Goal: Transaction & Acquisition: Purchase product/service

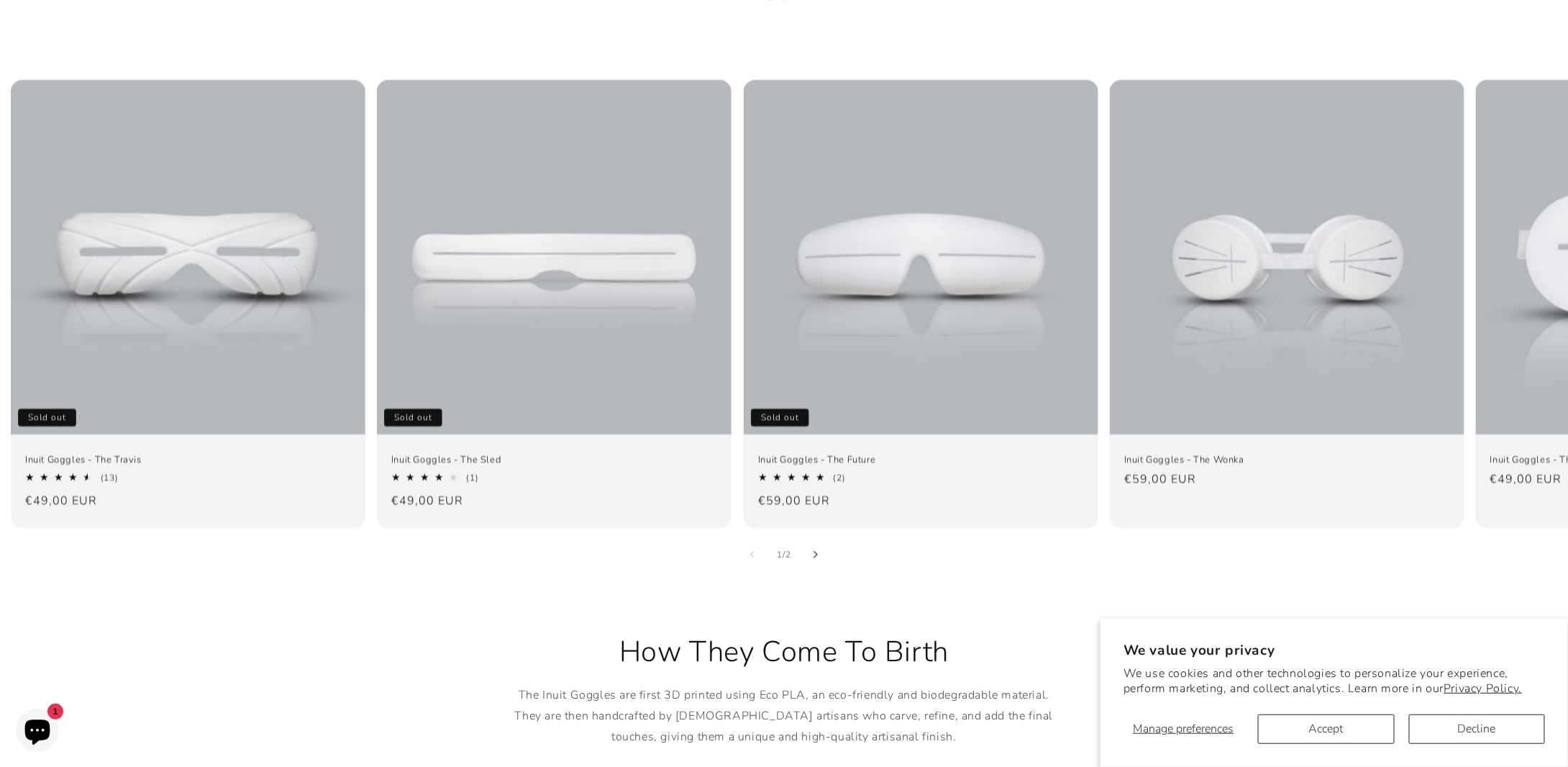
click at [818, 551] on icon "Slide right" at bounding box center [816, 555] width 5 height 8
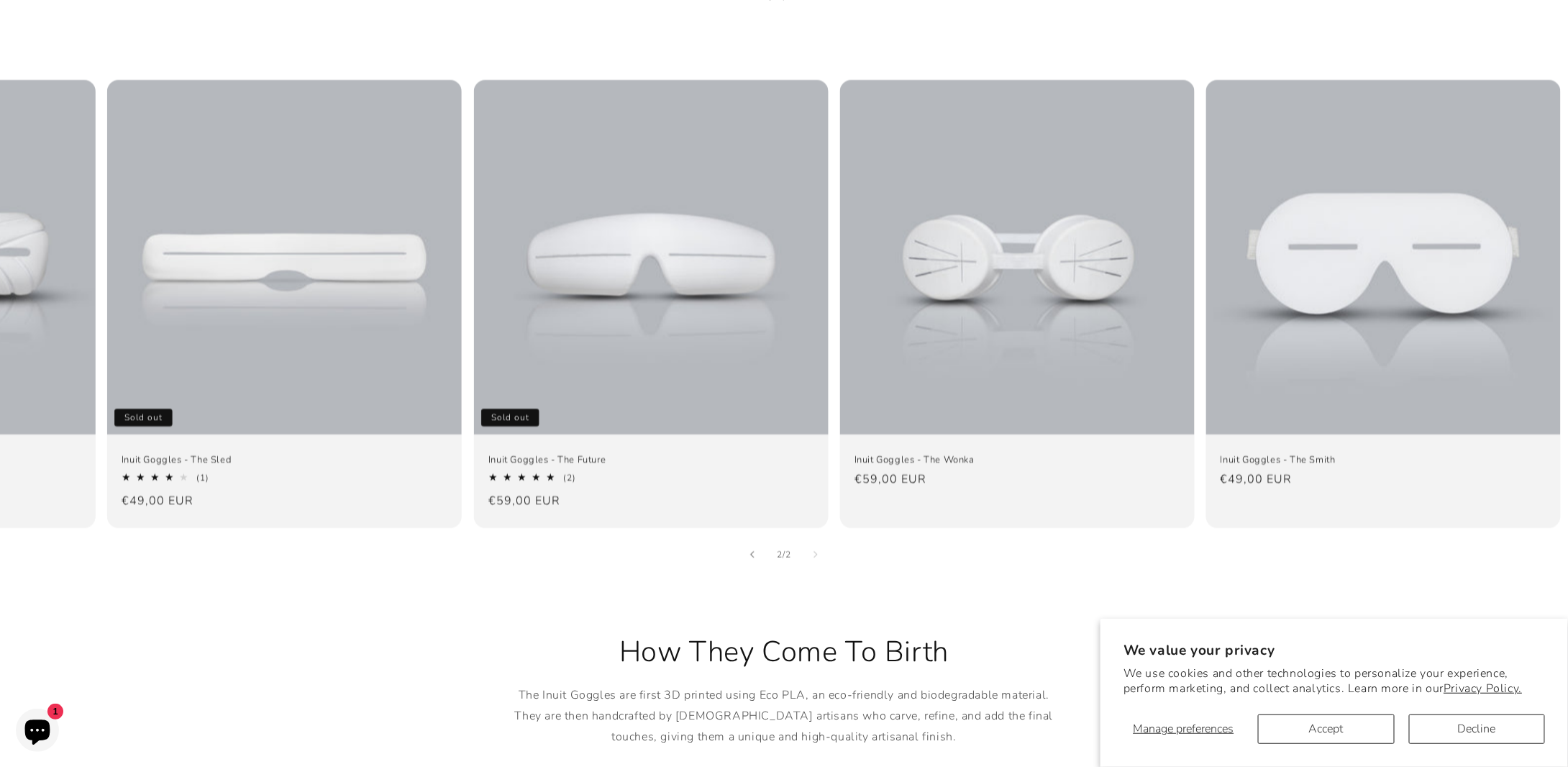
scroll to position [0, 274]
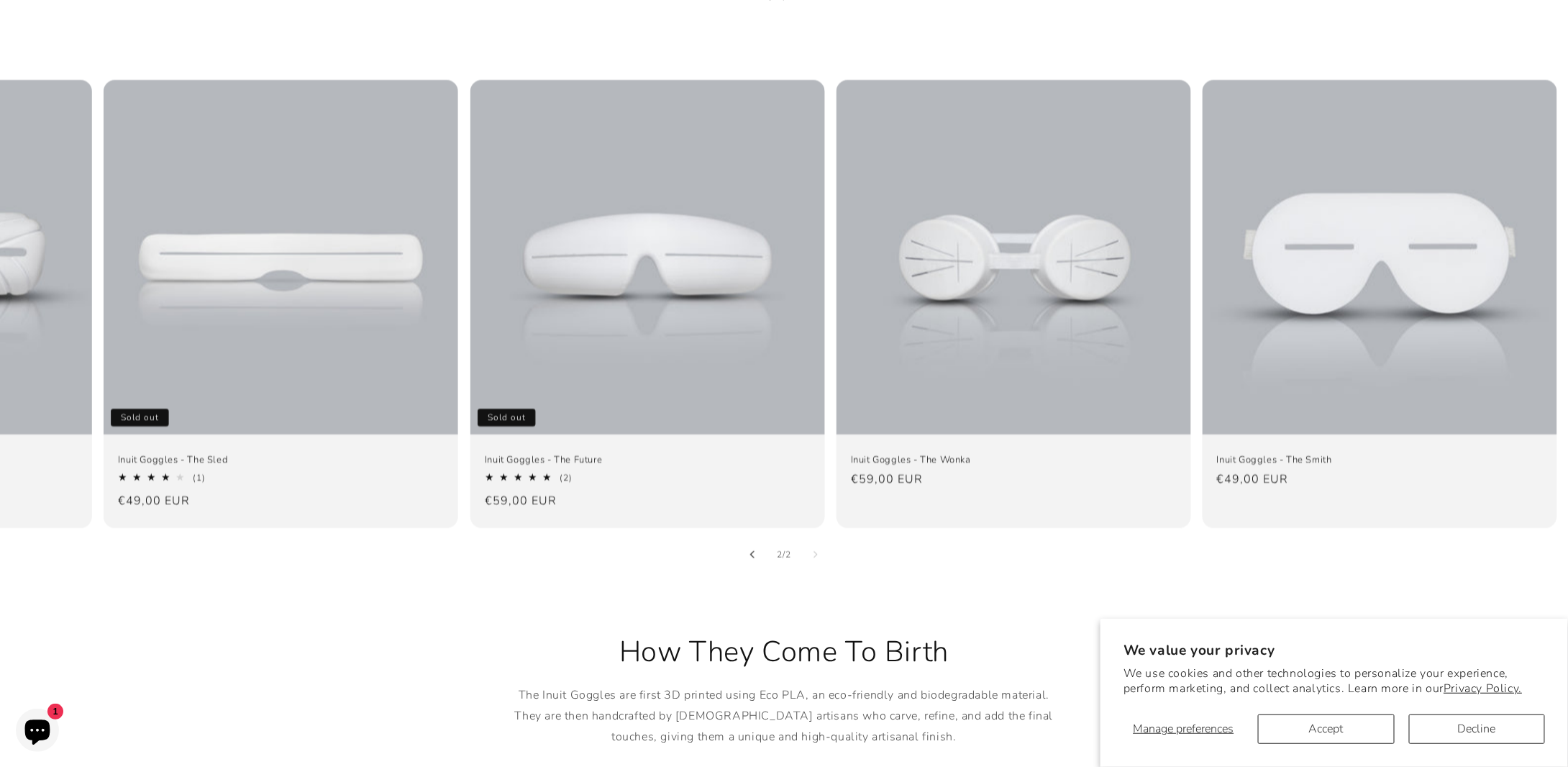
drag, startPoint x: 742, startPoint y: 536, endPoint x: 764, endPoint y: 528, distance: 23.4
click at [752, 539] on button "Slide left" at bounding box center [752, 555] width 32 height 32
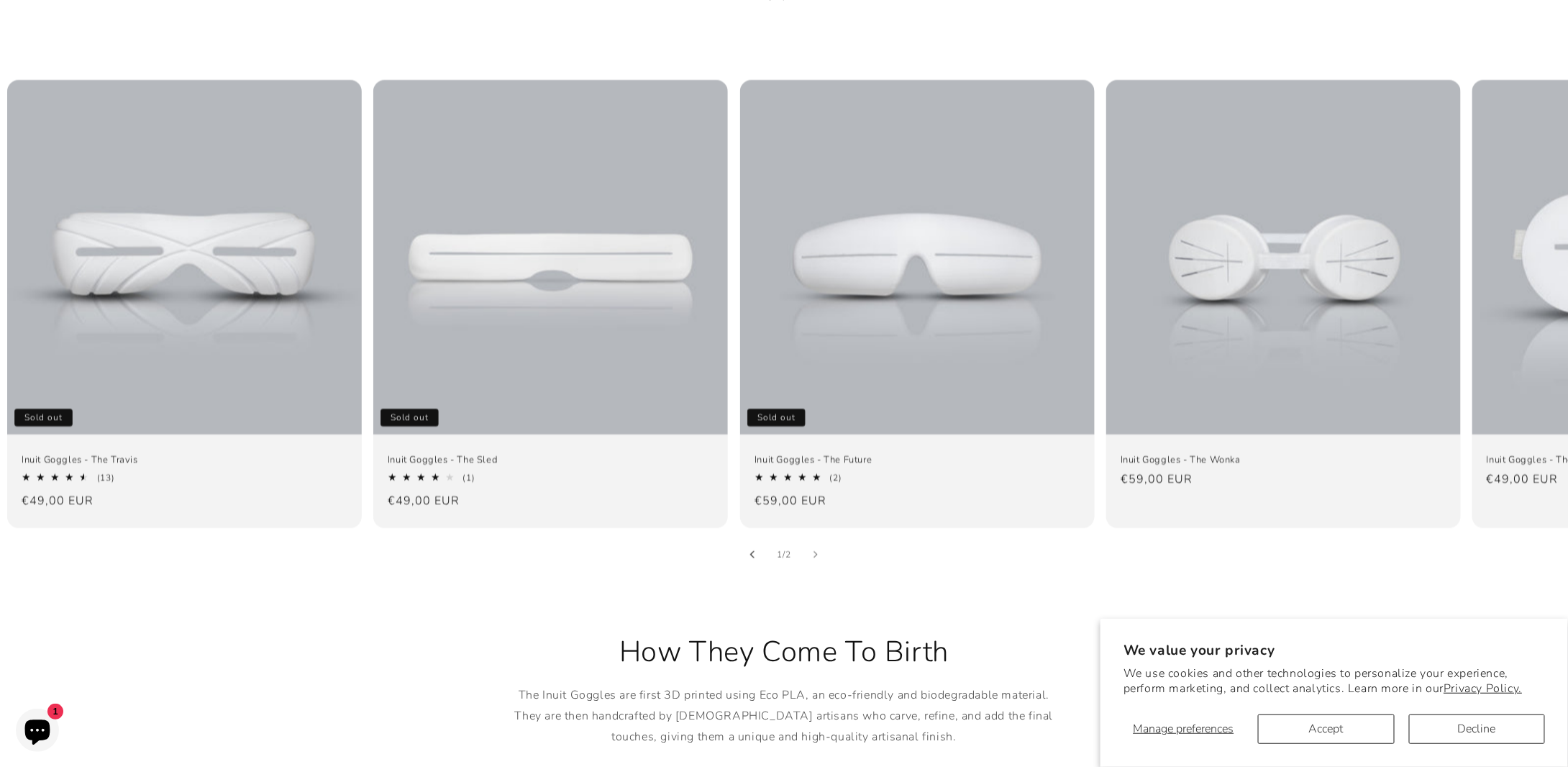
scroll to position [0, 0]
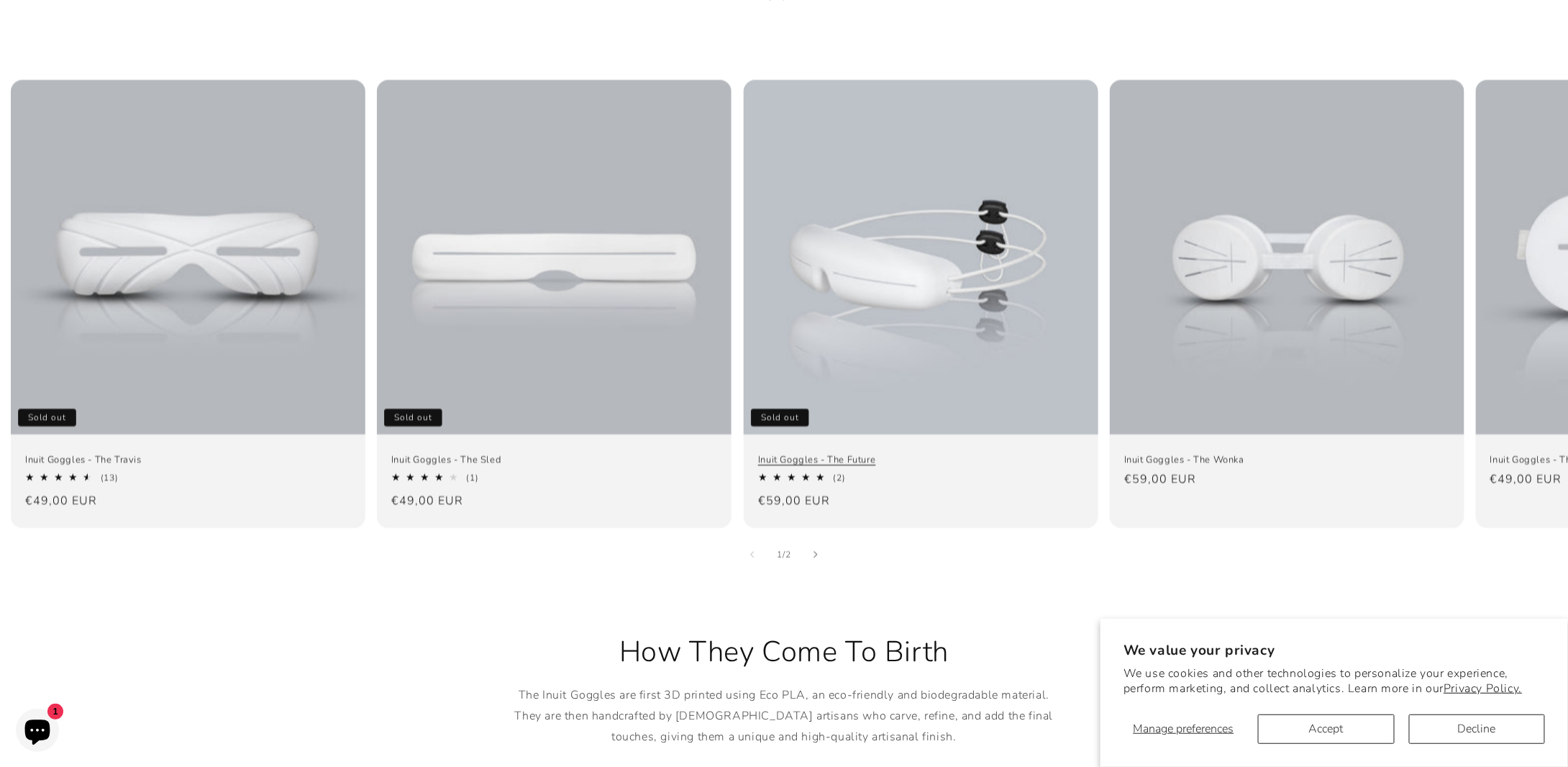
click at [922, 454] on link "Inuit Goggles - The Future" at bounding box center [921, 460] width 326 height 12
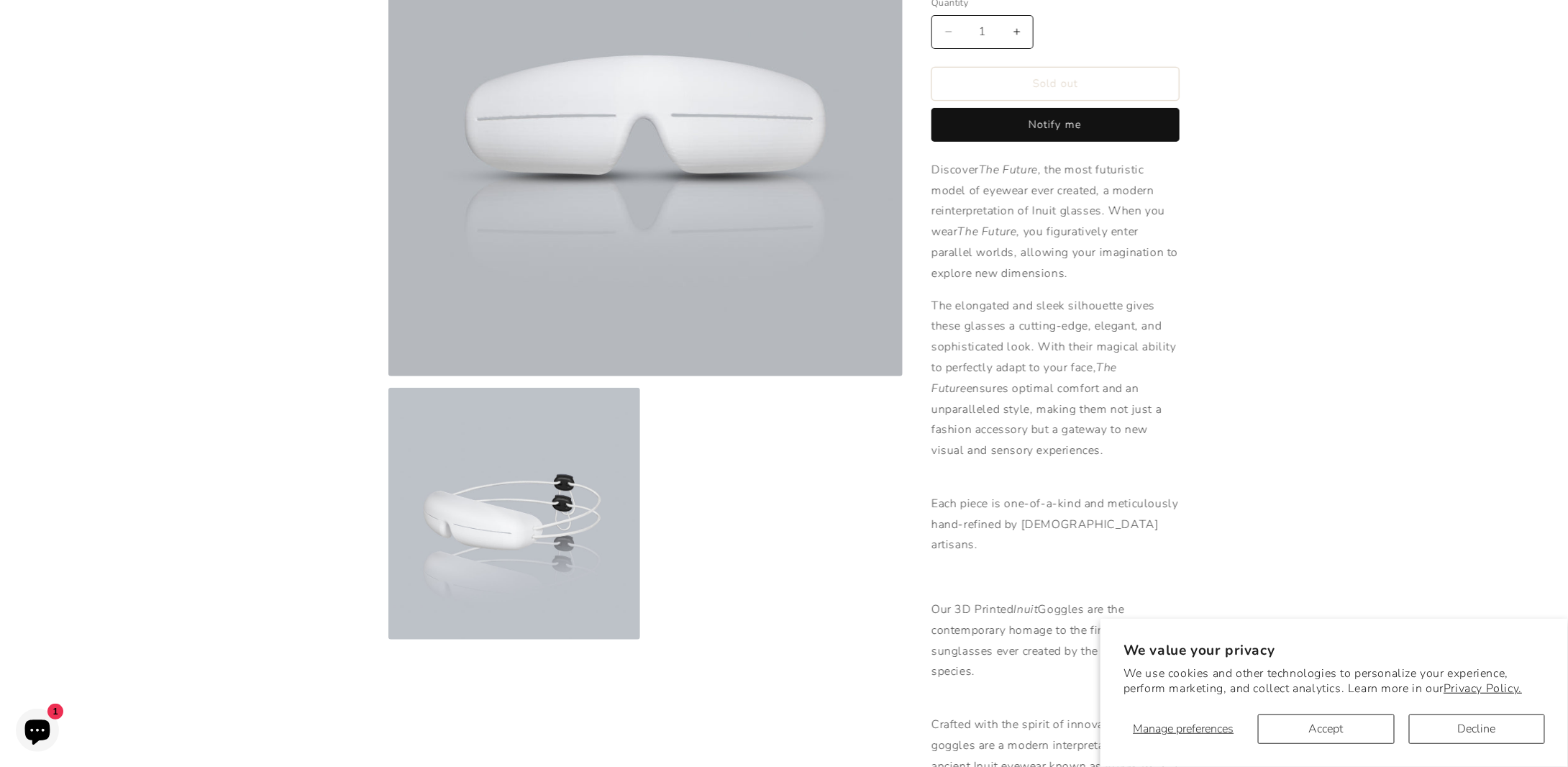
scroll to position [432, 0]
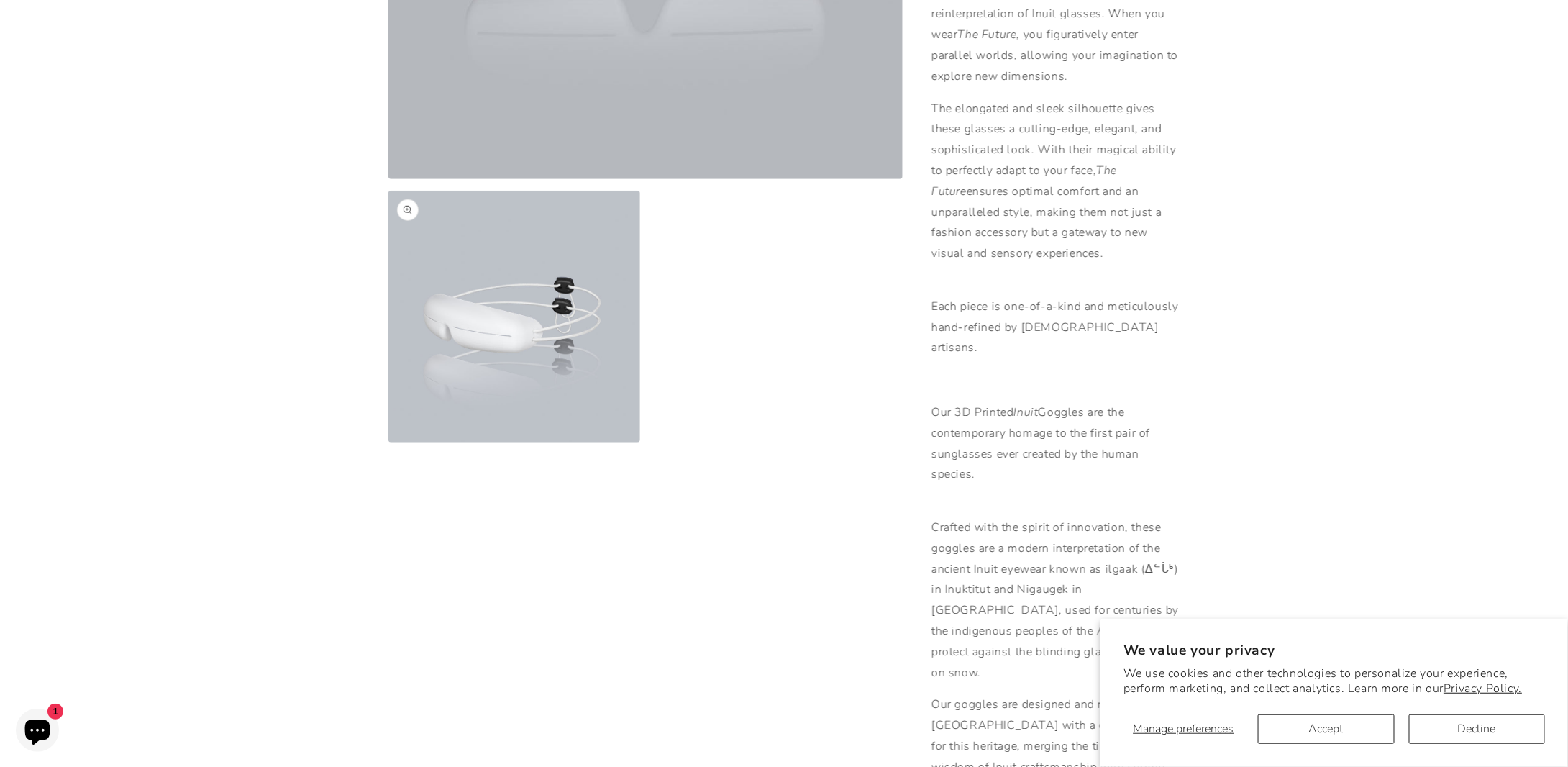
click at [389, 442] on button "Open media 2 in modal" at bounding box center [389, 442] width 0 height 0
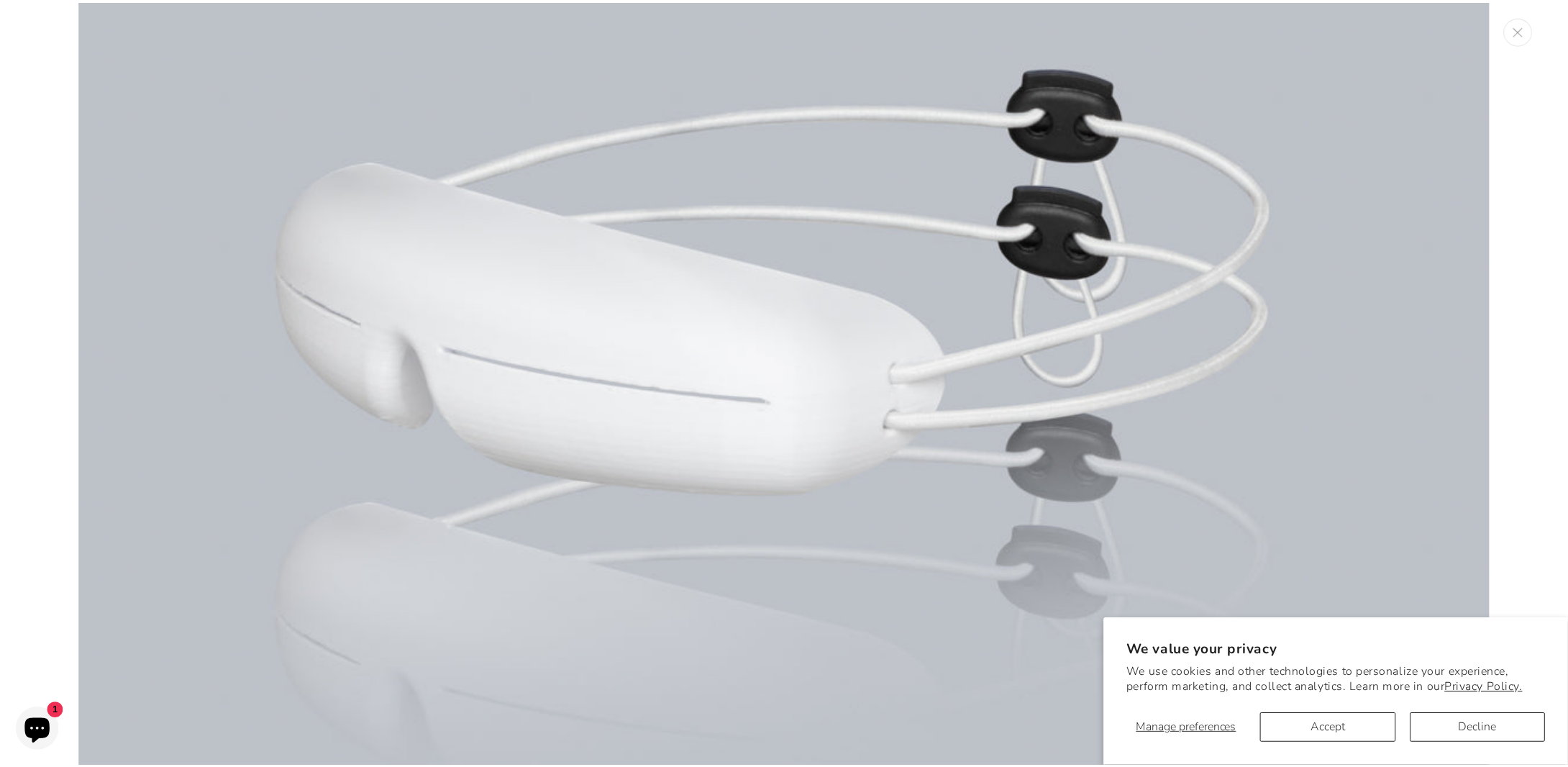
scroll to position [0, 0]
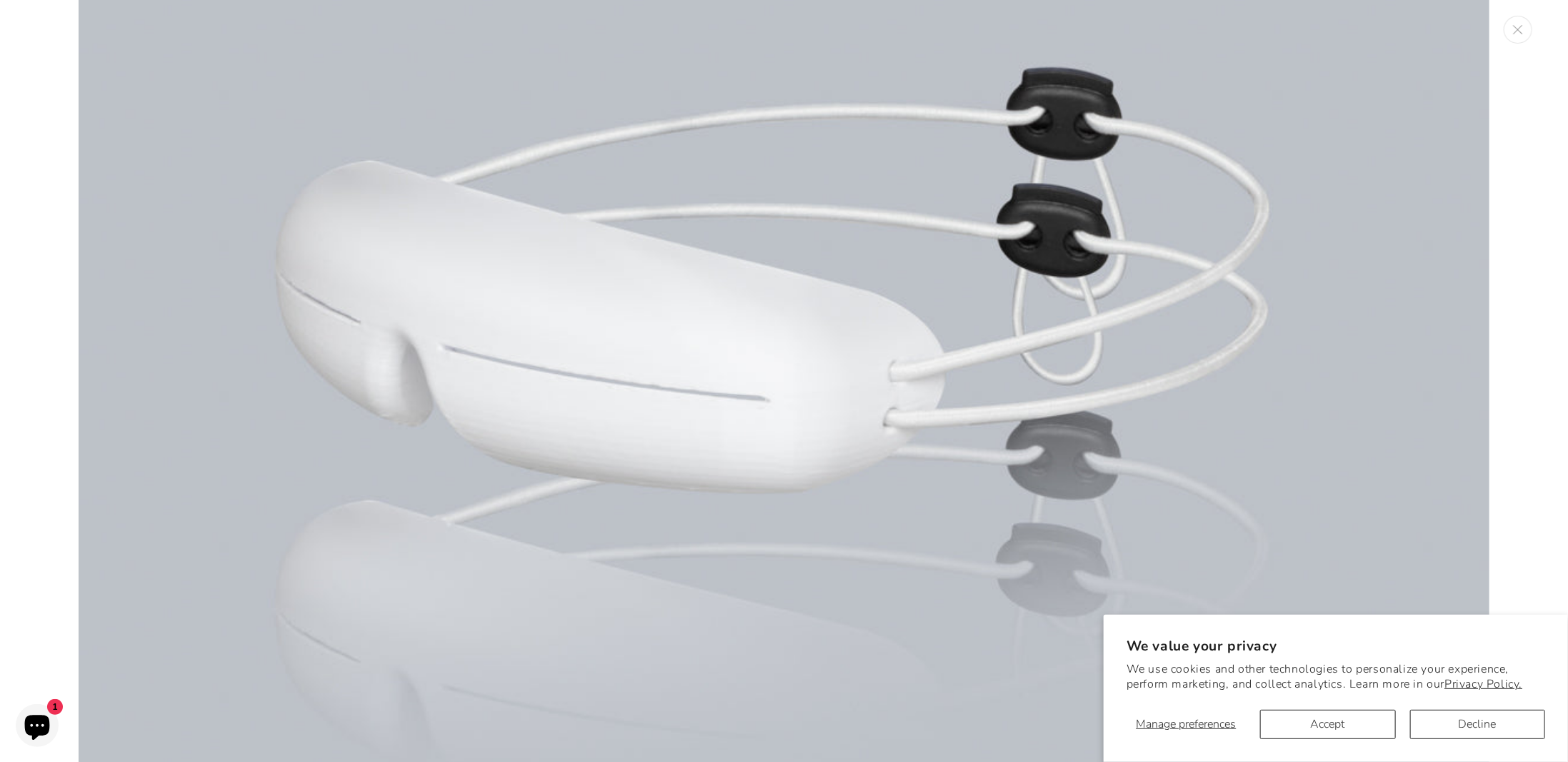
click at [963, 323] on img "Media gallery" at bounding box center [784, 288] width 1411 height 1411
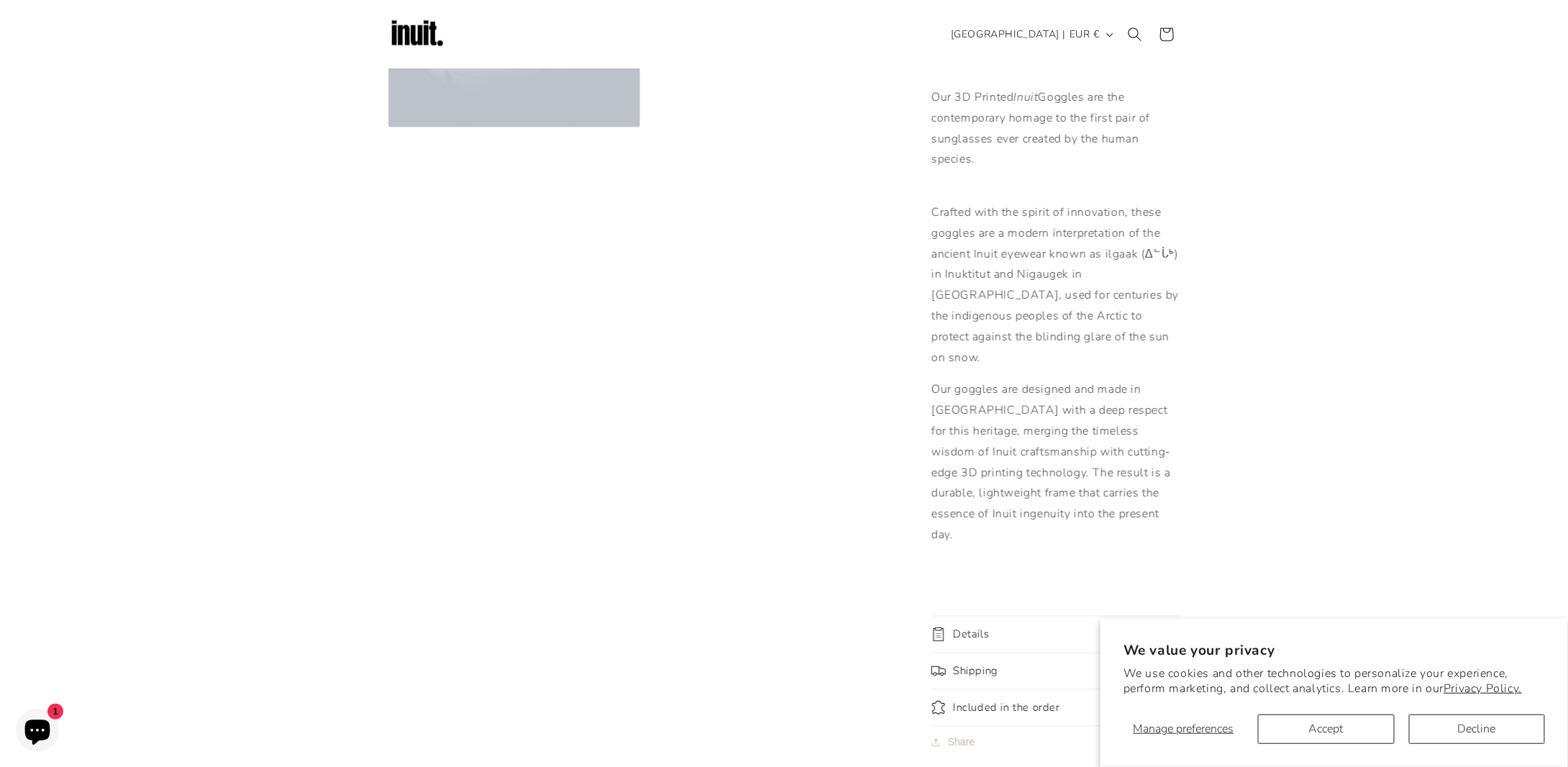
scroll to position [432, 0]
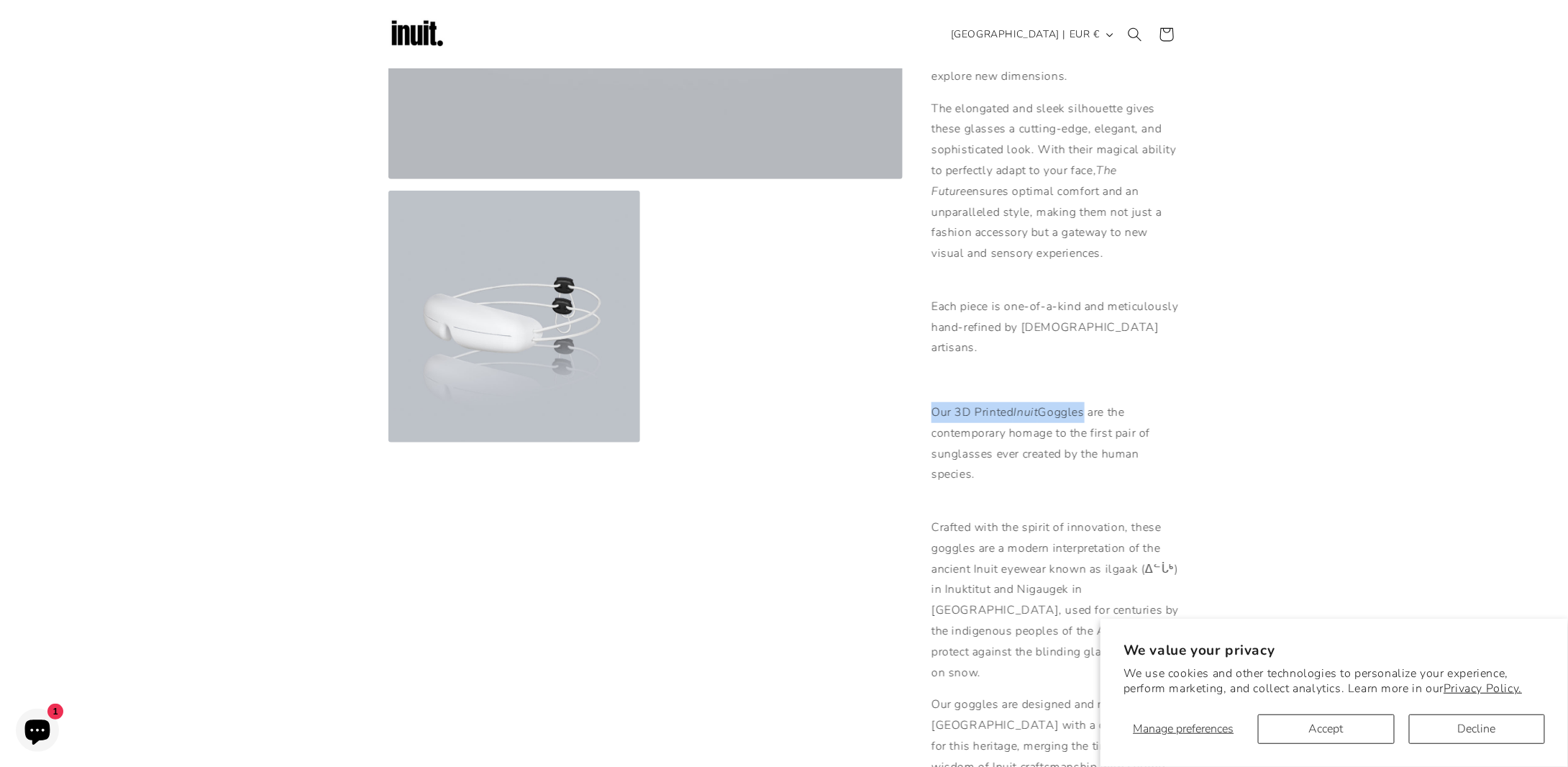
drag, startPoint x: 934, startPoint y: 387, endPoint x: 1088, endPoint y: 385, distance: 154.0
click at [1088, 402] on p "Our 3D Printed Inuit Goggles are the contemporary homage to the first pair of s…" at bounding box center [1055, 444] width 248 height 83
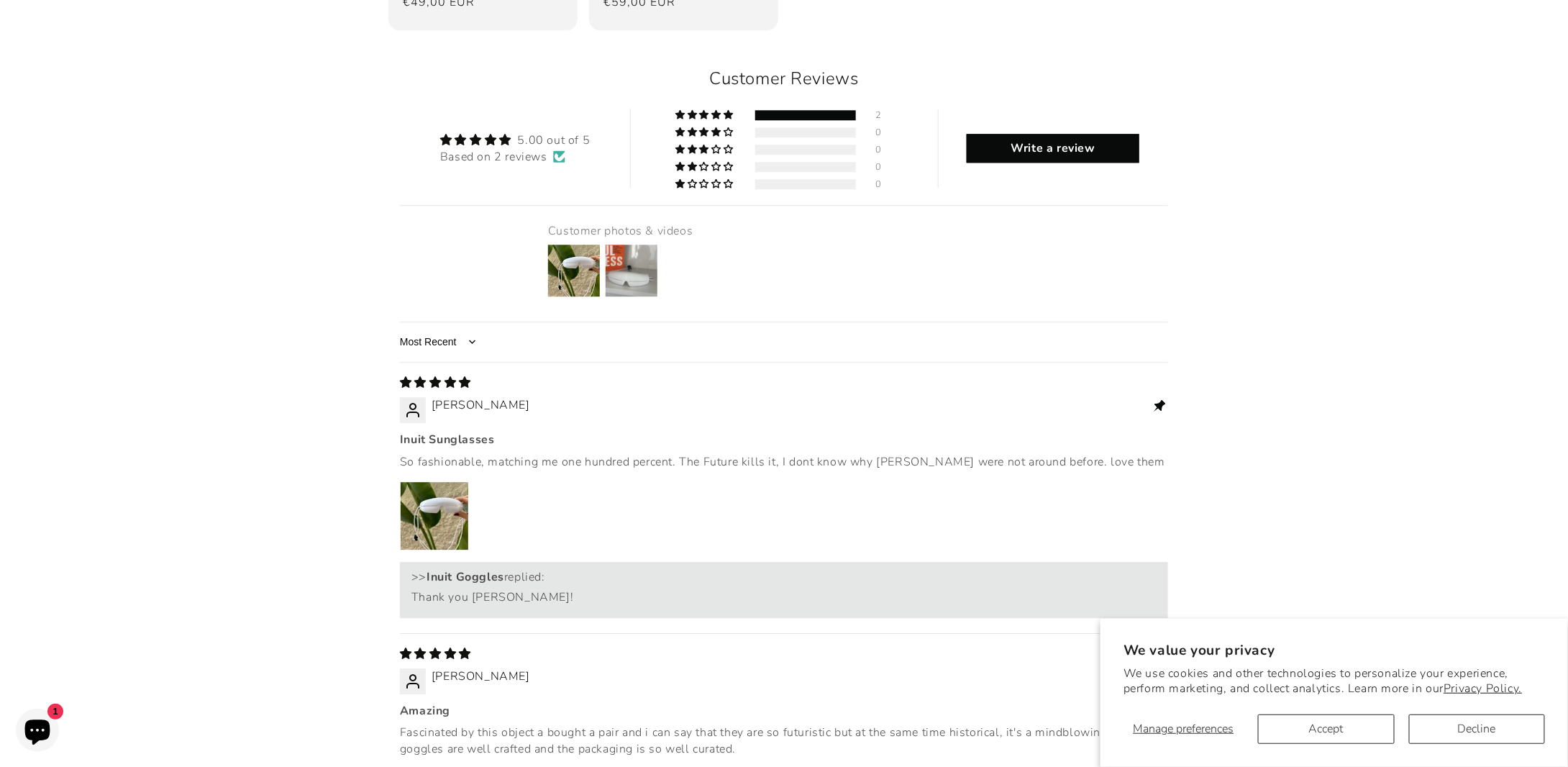
scroll to position [0, 0]
click at [443, 482] on img "Link to user picture 1" at bounding box center [434, 516] width 68 height 68
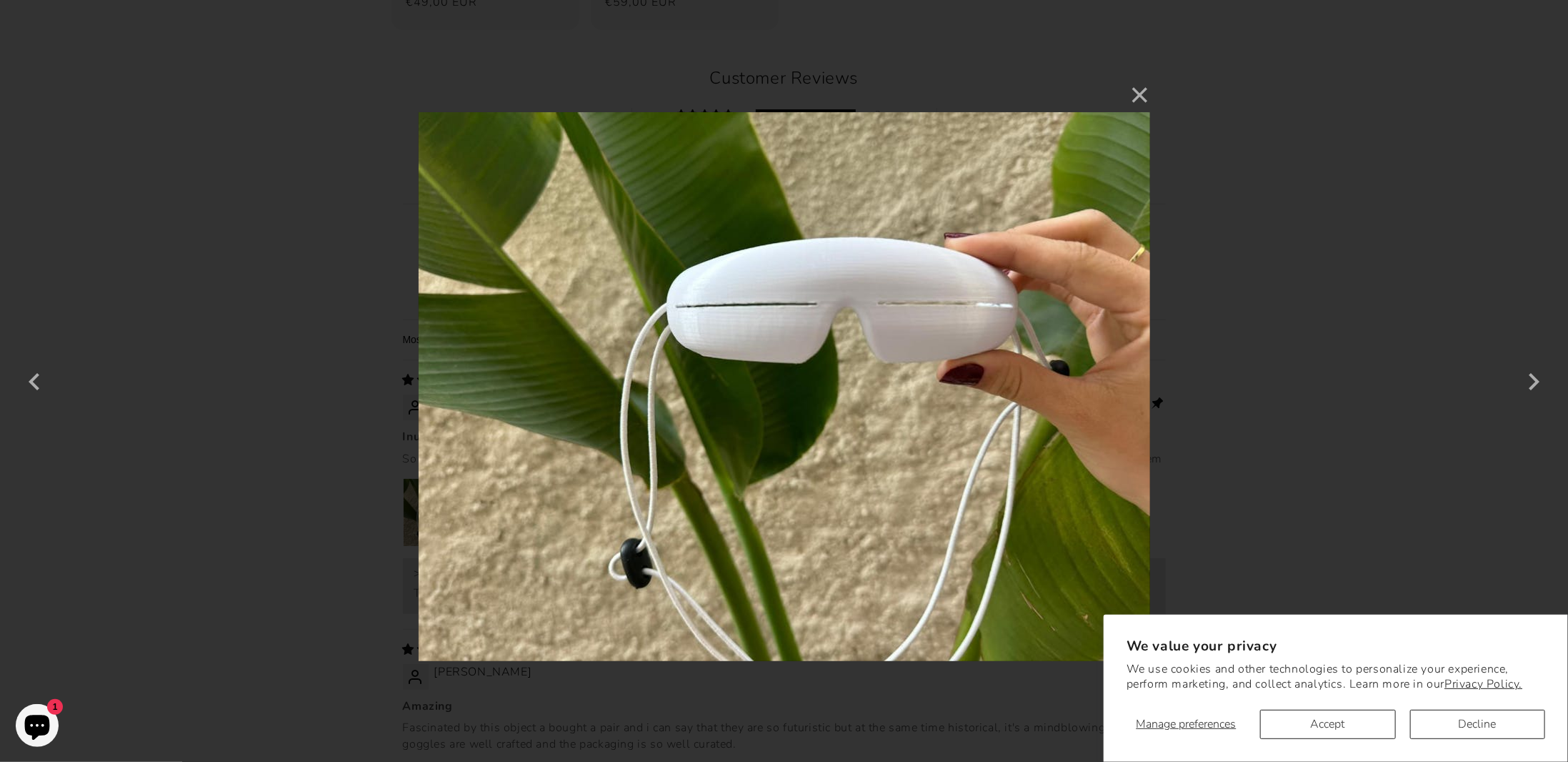
click at [1307, 212] on div "× 1 / 2 Loading..." at bounding box center [784, 381] width 1568 height 762
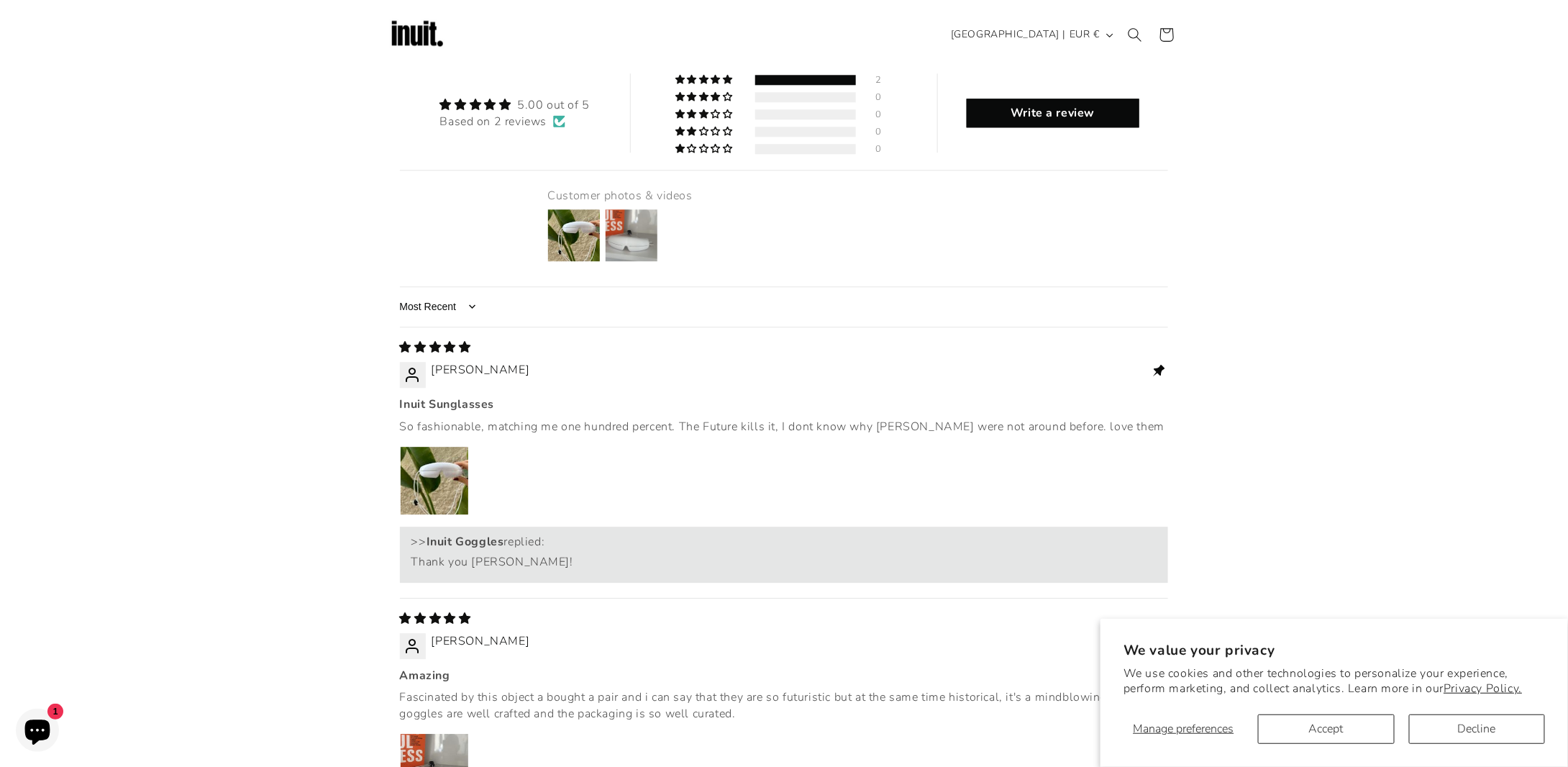
scroll to position [1726, 0]
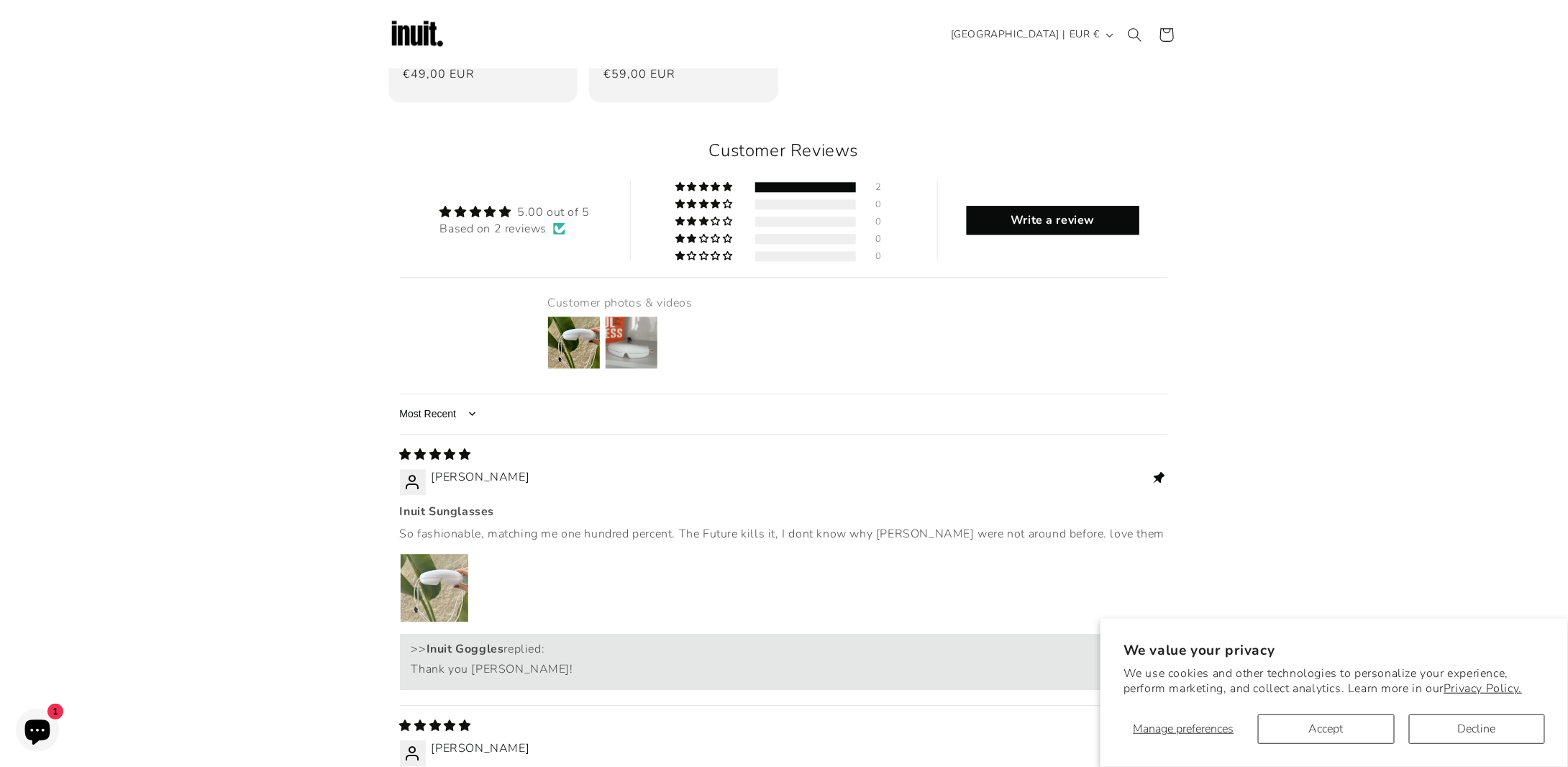
click at [444, 554] on img "Link to user picture 1" at bounding box center [434, 587] width 68 height 68
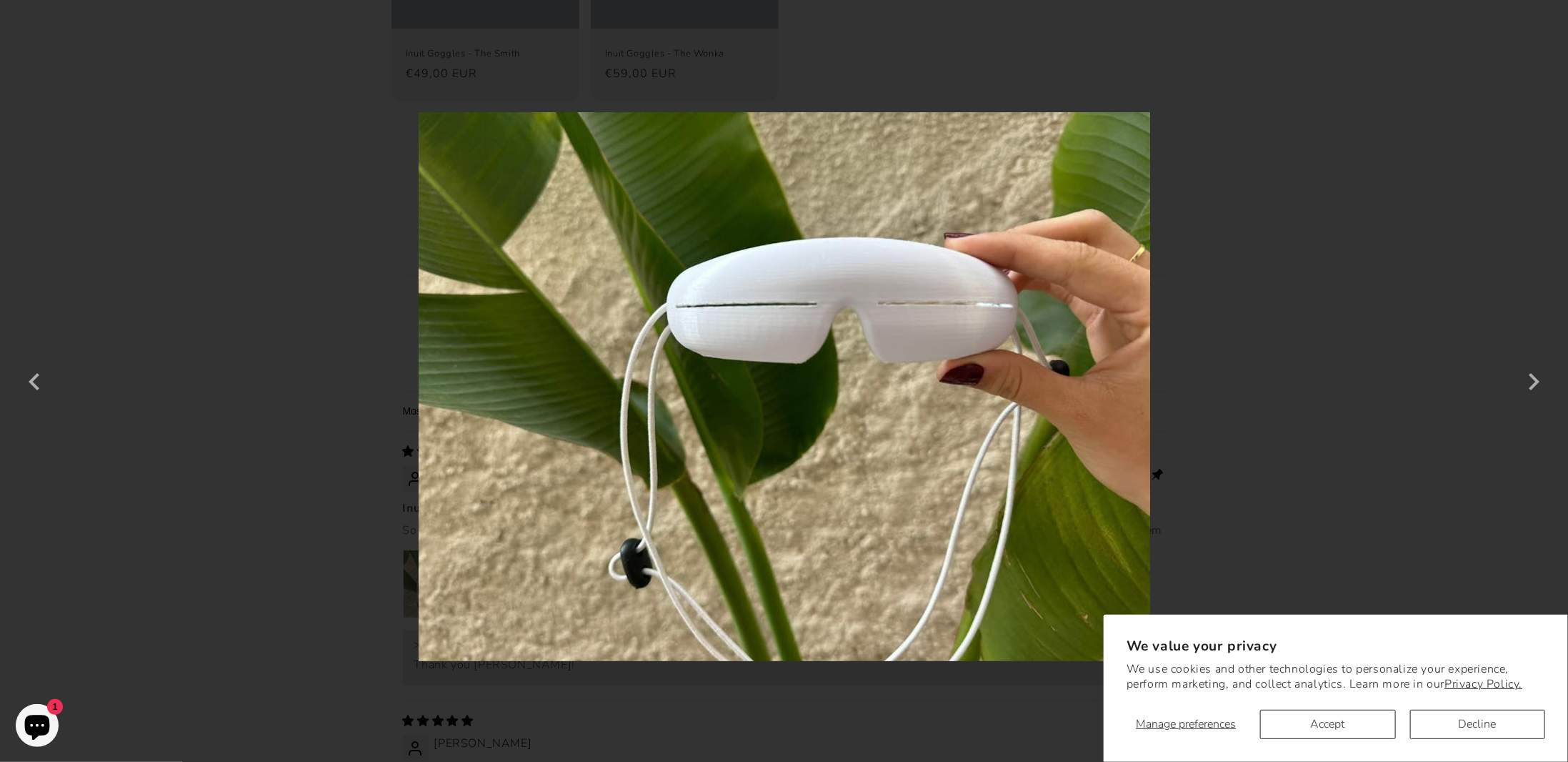
scroll to position [1855, 0]
click at [1264, 278] on div "× 1 / 2" at bounding box center [784, 381] width 1568 height 762
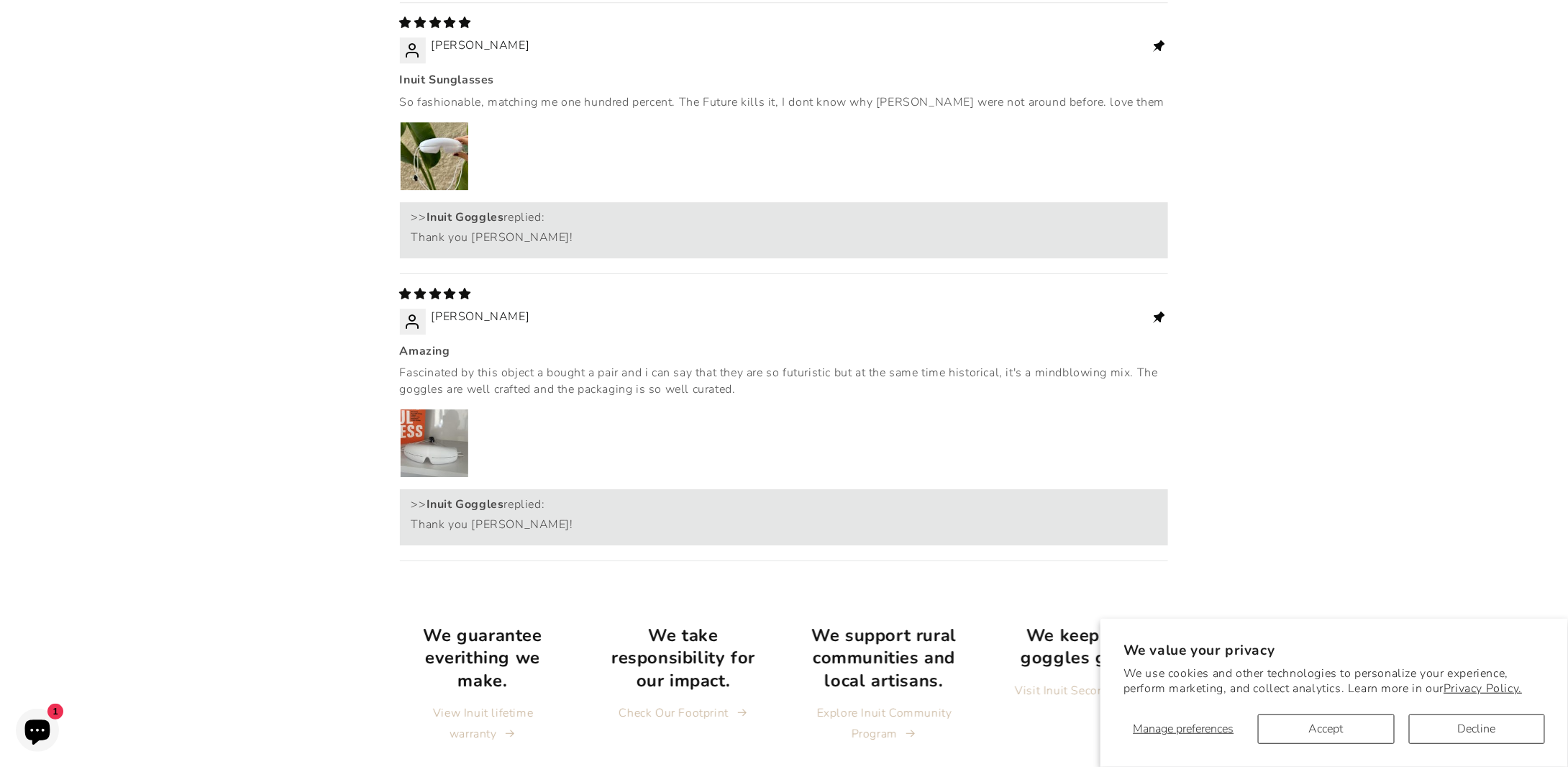
scroll to position [0, 0]
click at [448, 409] on img "Link to user picture 1" at bounding box center [434, 443] width 68 height 68
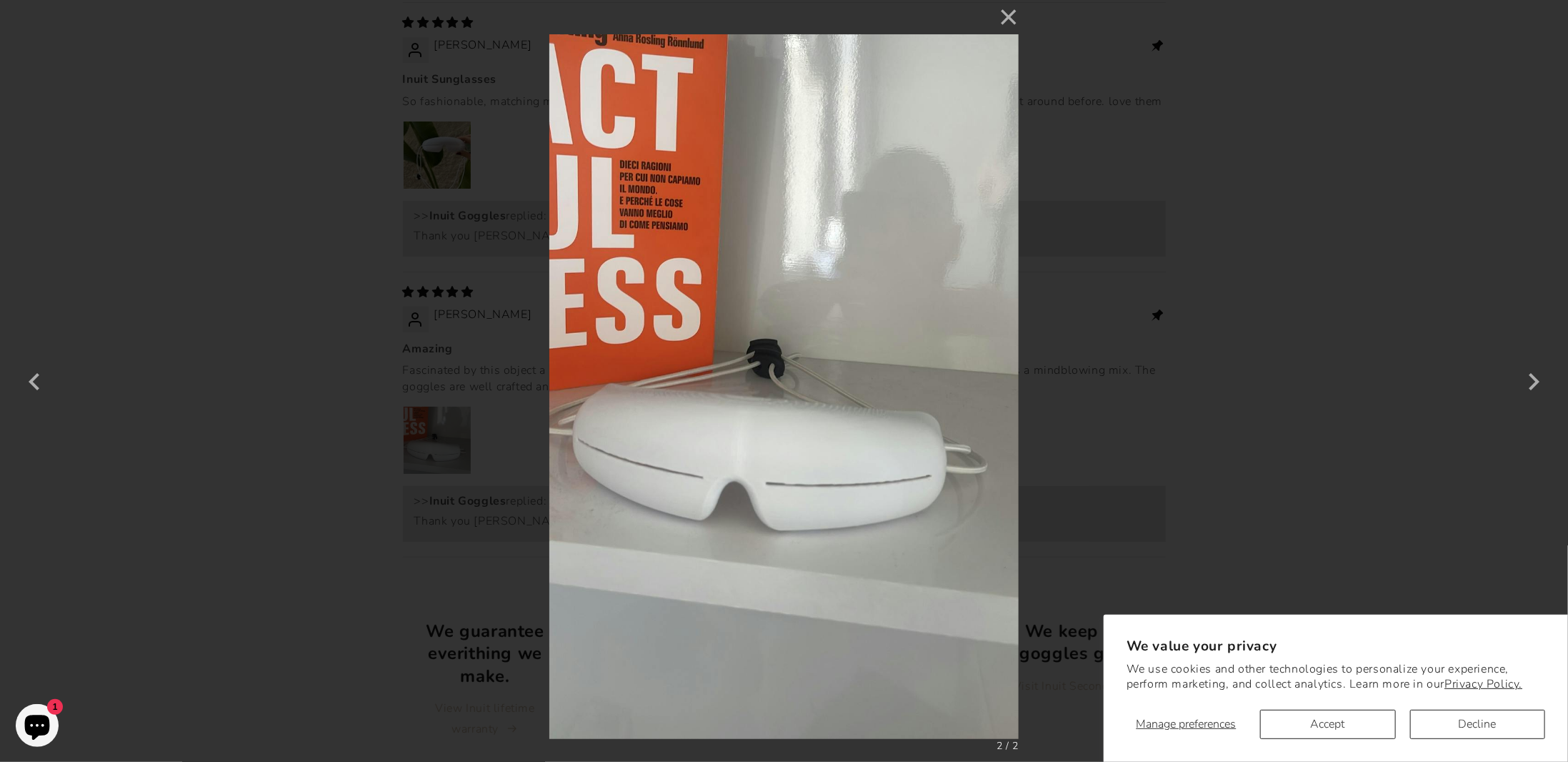
click at [1355, 727] on button "Accept" at bounding box center [1328, 724] width 135 height 29
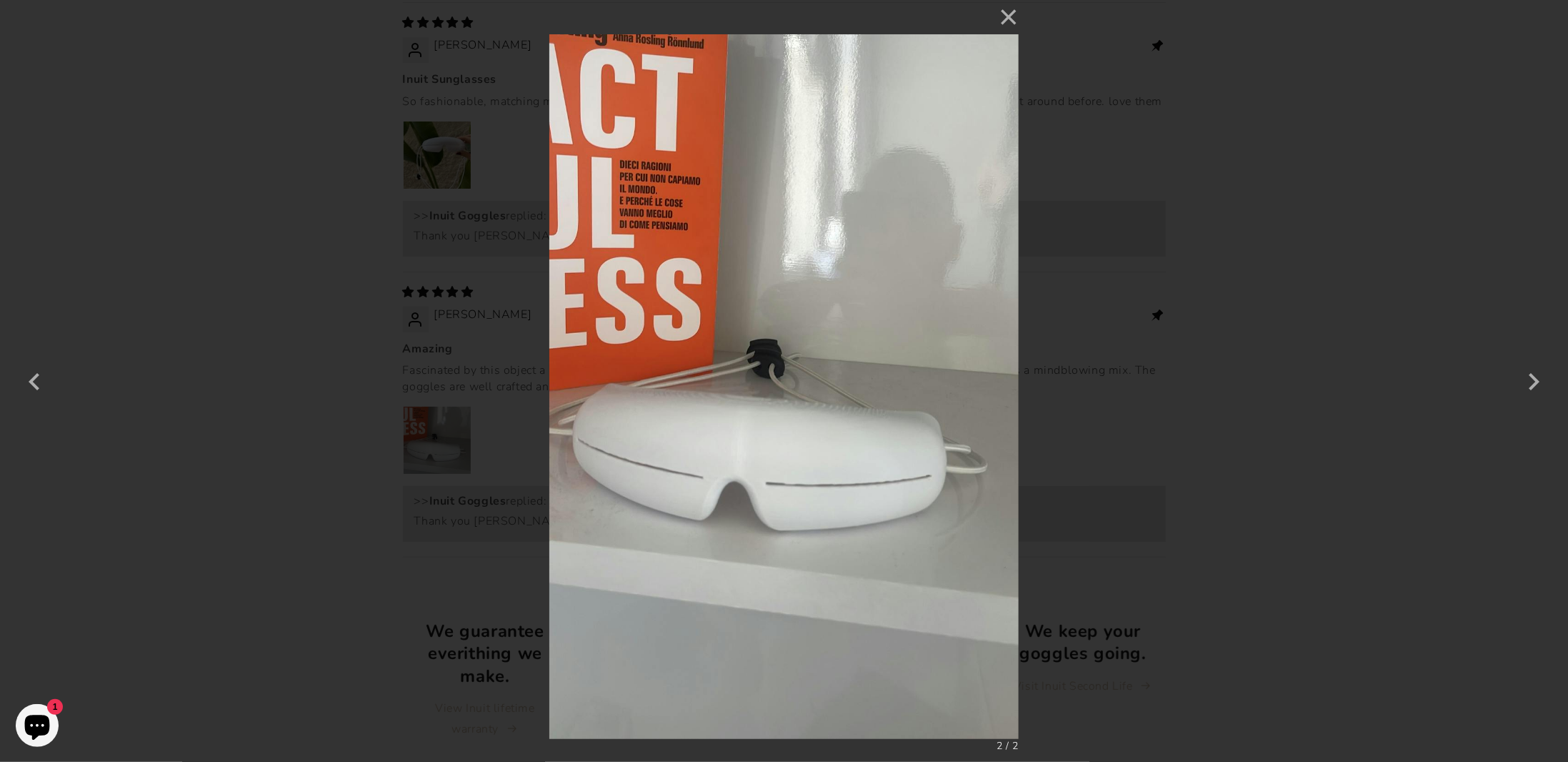
click at [1481, 397] on div "× 2 / 2" at bounding box center [784, 381] width 1568 height 762
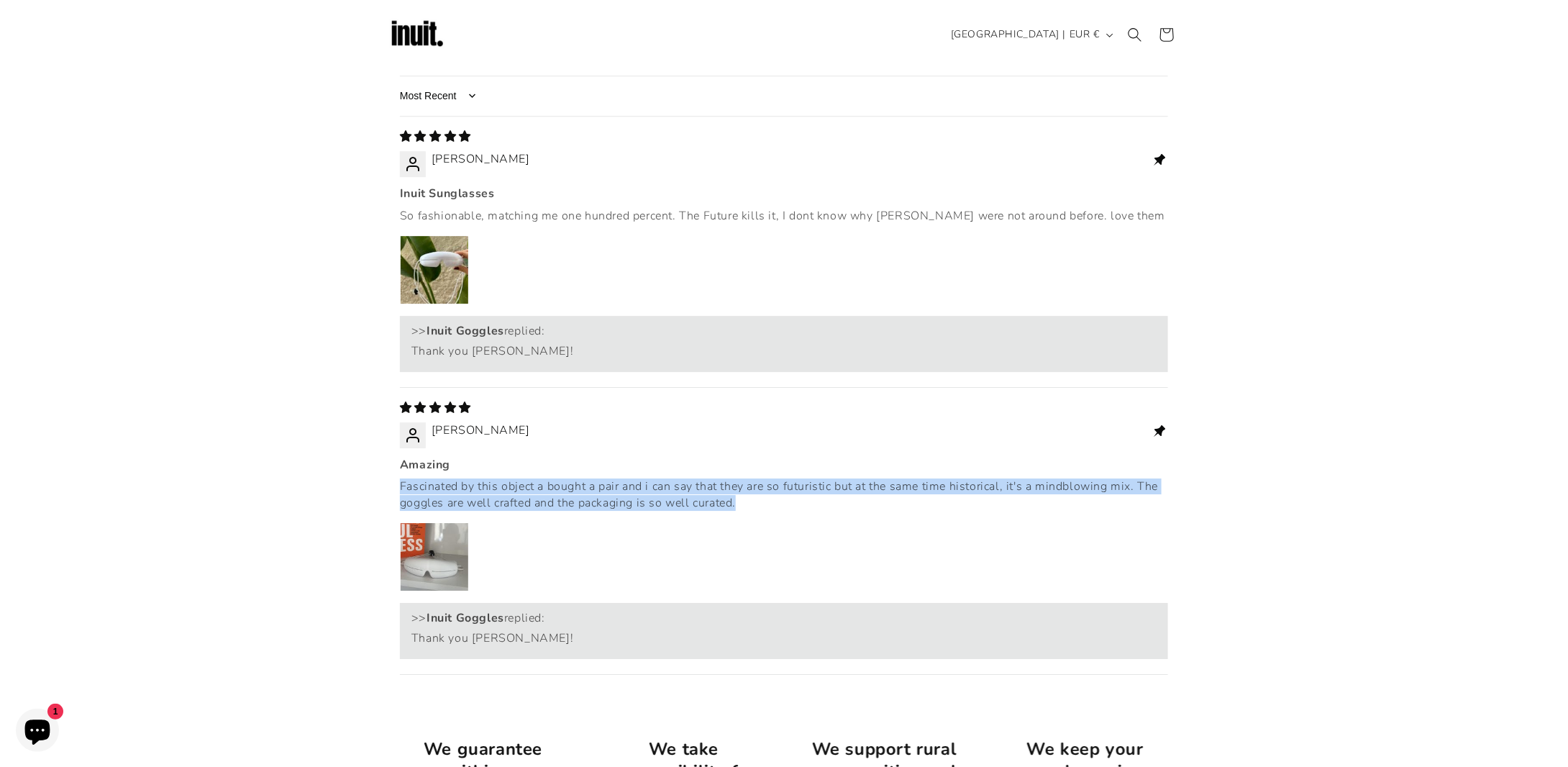
drag, startPoint x: 398, startPoint y: 417, endPoint x: 864, endPoint y: 437, distance: 466.4
click at [864, 437] on div "Customer Reviews 5.00 out of 5 Based on 2 reviews 2 0 0 0 0 See all reviews Wri…" at bounding box center [784, 259] width 791 height 911
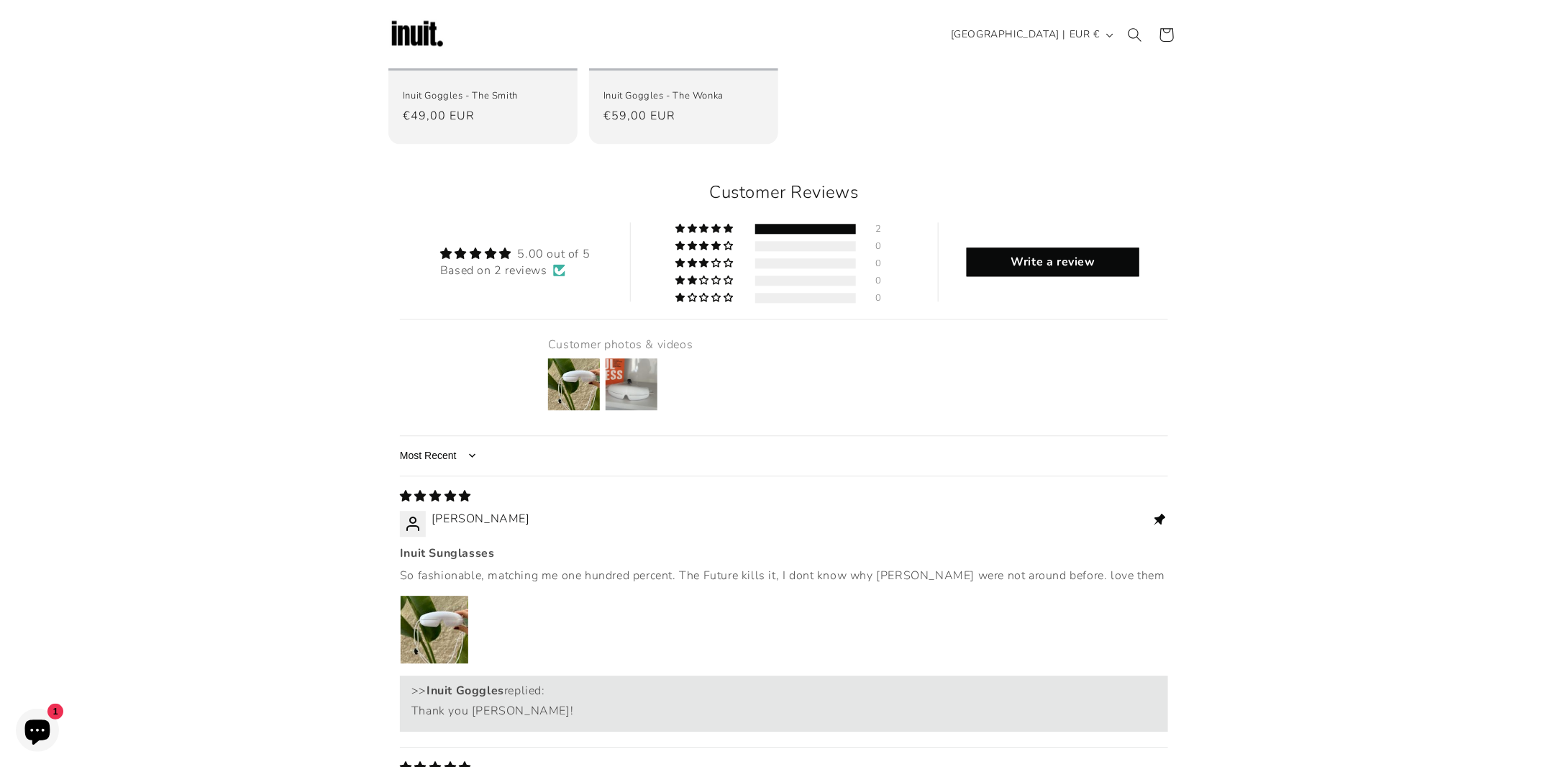
click at [493, 545] on div "Inuit Sunglasses So fashionable, matching me one hundred percent. The Future ki…" at bounding box center [784, 607] width 768 height 123
click at [484, 567] on p "So fashionable, matching me one hundred percent. The Future kills it, I dont kn…" at bounding box center [784, 575] width 768 height 16
drag, startPoint x: 398, startPoint y: 510, endPoint x: 681, endPoint y: 504, distance: 283.1
click at [681, 504] on div "Customer Reviews 5.00 out of 5 Based on 2 reviews 2 0 0 0 0 See all reviews Wri…" at bounding box center [784, 619] width 791 height 911
click at [774, 545] on div "Inuit Sunglasses So fashionable, matching me one hundred percent. The Future ki…" at bounding box center [784, 607] width 768 height 123
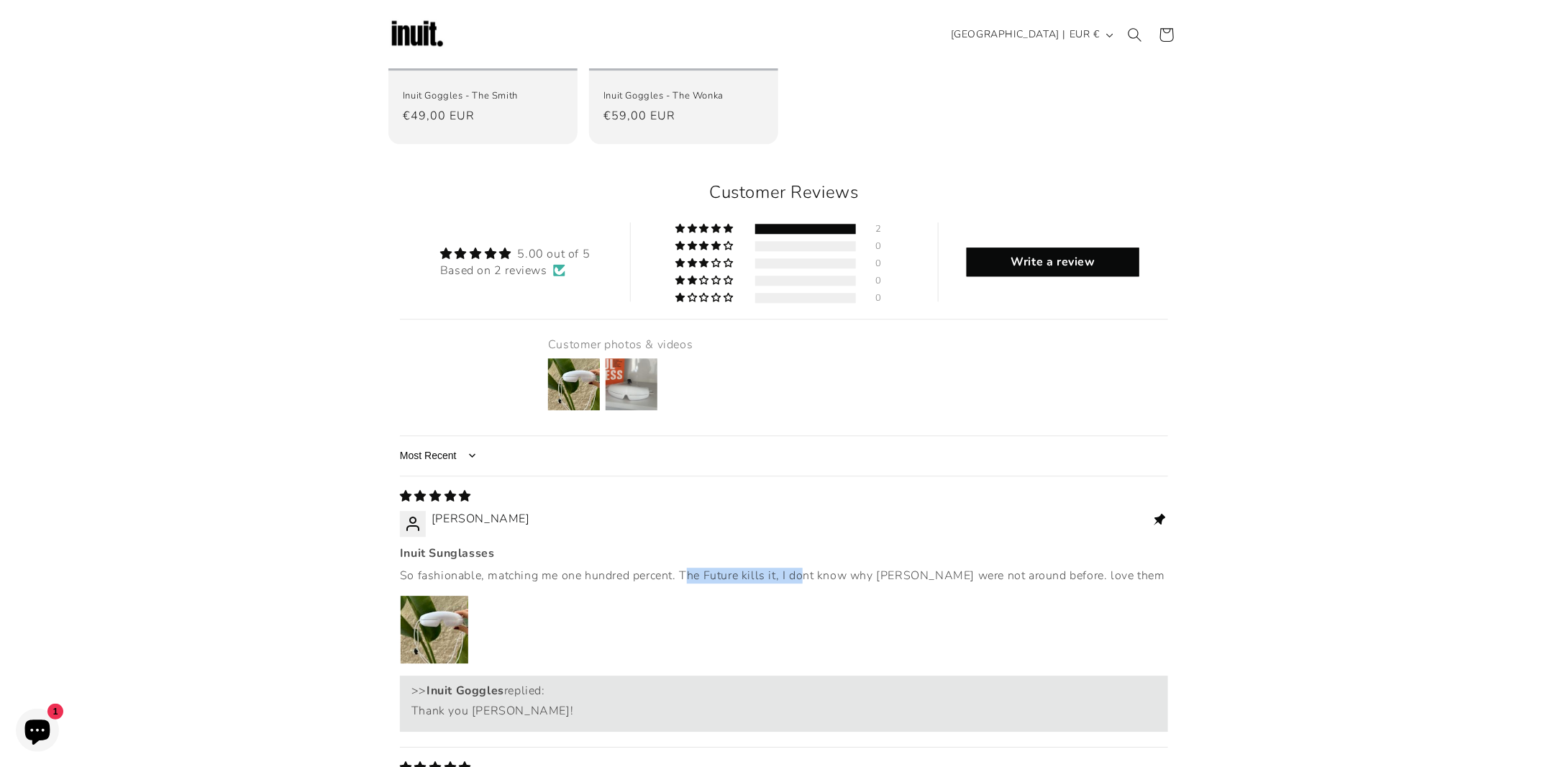
drag, startPoint x: 686, startPoint y: 513, endPoint x: 804, endPoint y: 506, distance: 118.2
click at [804, 567] on p "So fashionable, matching me one hundred percent. The Future kills it, I dont kn…" at bounding box center [784, 575] width 768 height 16
click at [823, 567] on p "So fashionable, matching me one hundred percent. The Future kills it, I dont kn…" at bounding box center [784, 575] width 768 height 16
drag, startPoint x: 790, startPoint y: 516, endPoint x: 1093, endPoint y: 501, distance: 303.4
click at [1093, 545] on div "Inuit Sunglasses So fashionable, matching me one hundred percent. The Future ki…" at bounding box center [784, 607] width 768 height 123
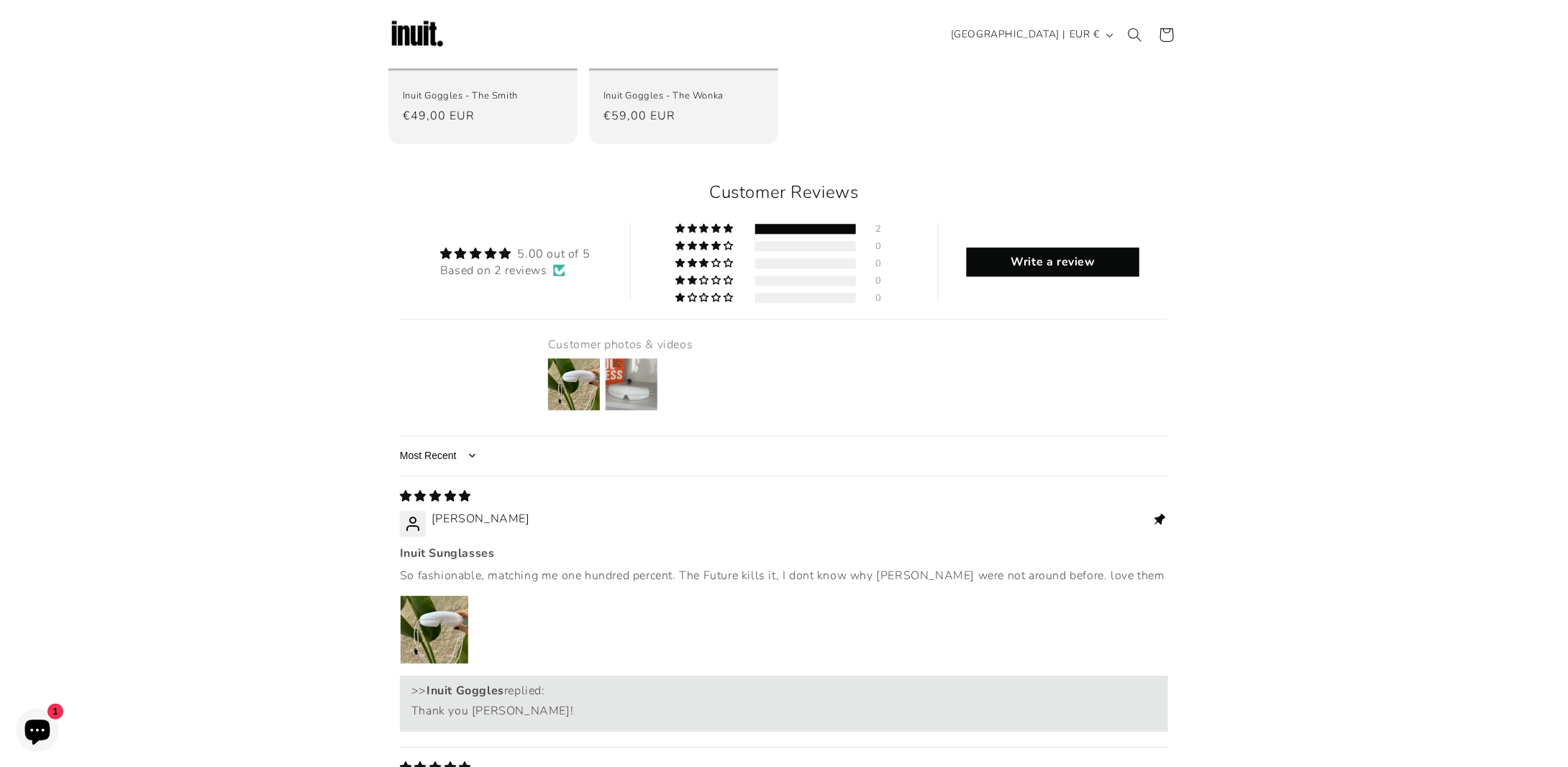
click at [1021, 545] on div "Inuit Sunglasses So fashionable, matching me one hundred percent. The Future ki…" at bounding box center [784, 607] width 768 height 123
click at [879, 567] on p "So fashionable, matching me one hundred percent. The Future kills it, I dont kn…" at bounding box center [784, 575] width 768 height 16
click at [695, 595] on div at bounding box center [784, 631] width 768 height 73
